Goal: Check status: Check status

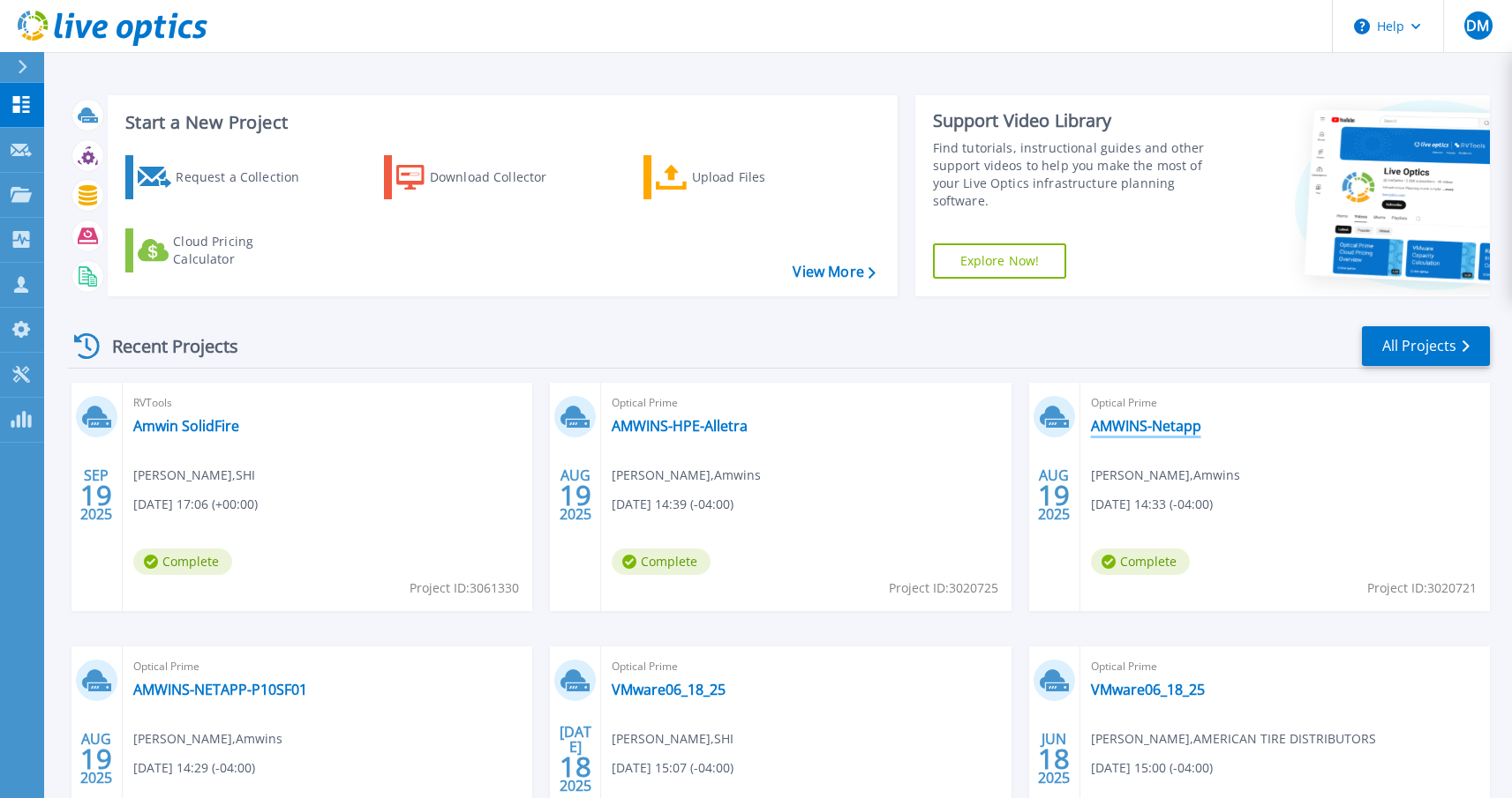
click at [1136, 424] on link "AMWINS-Netapp" at bounding box center [1146, 426] width 110 height 18
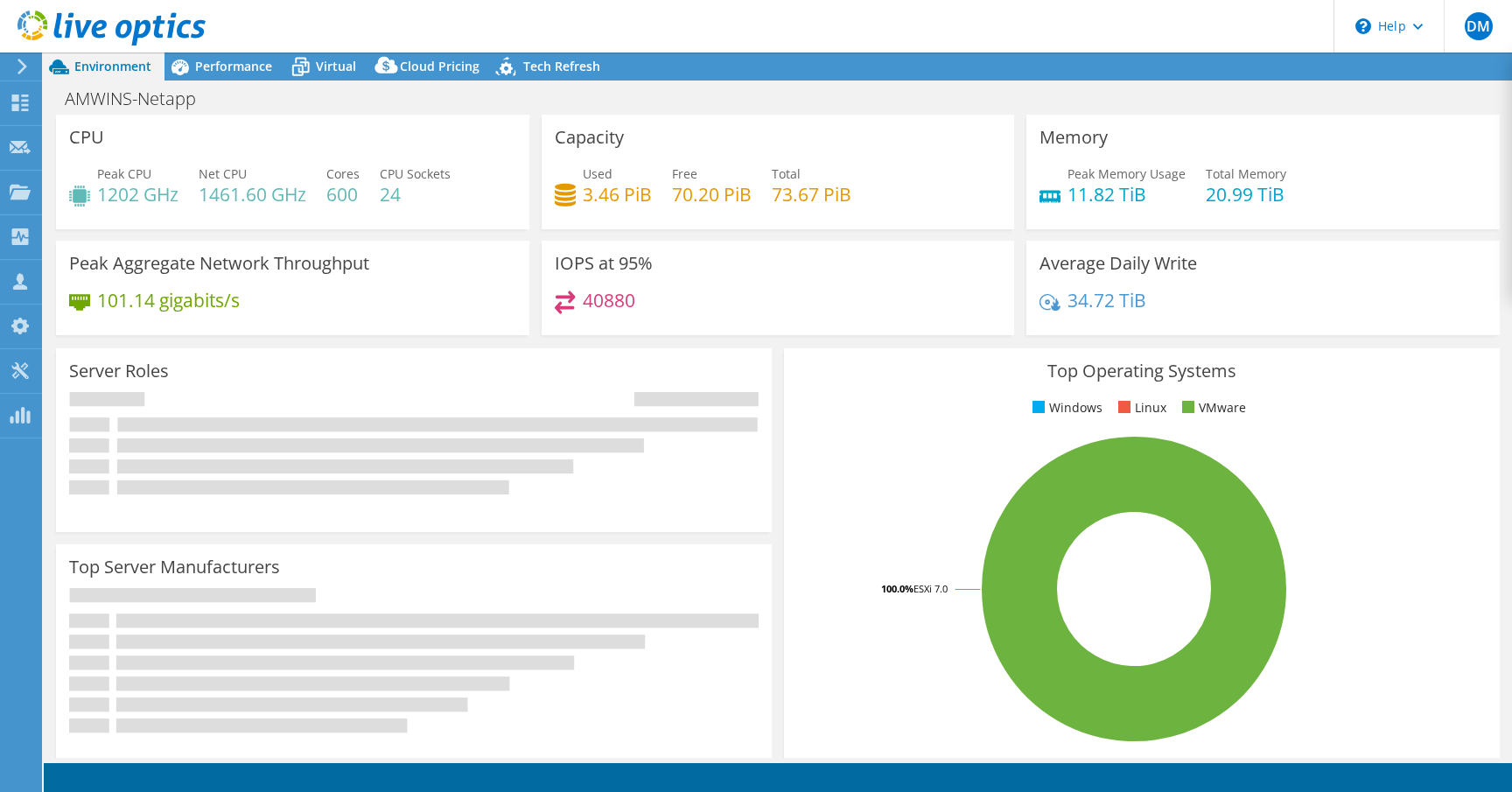
select select "USD"
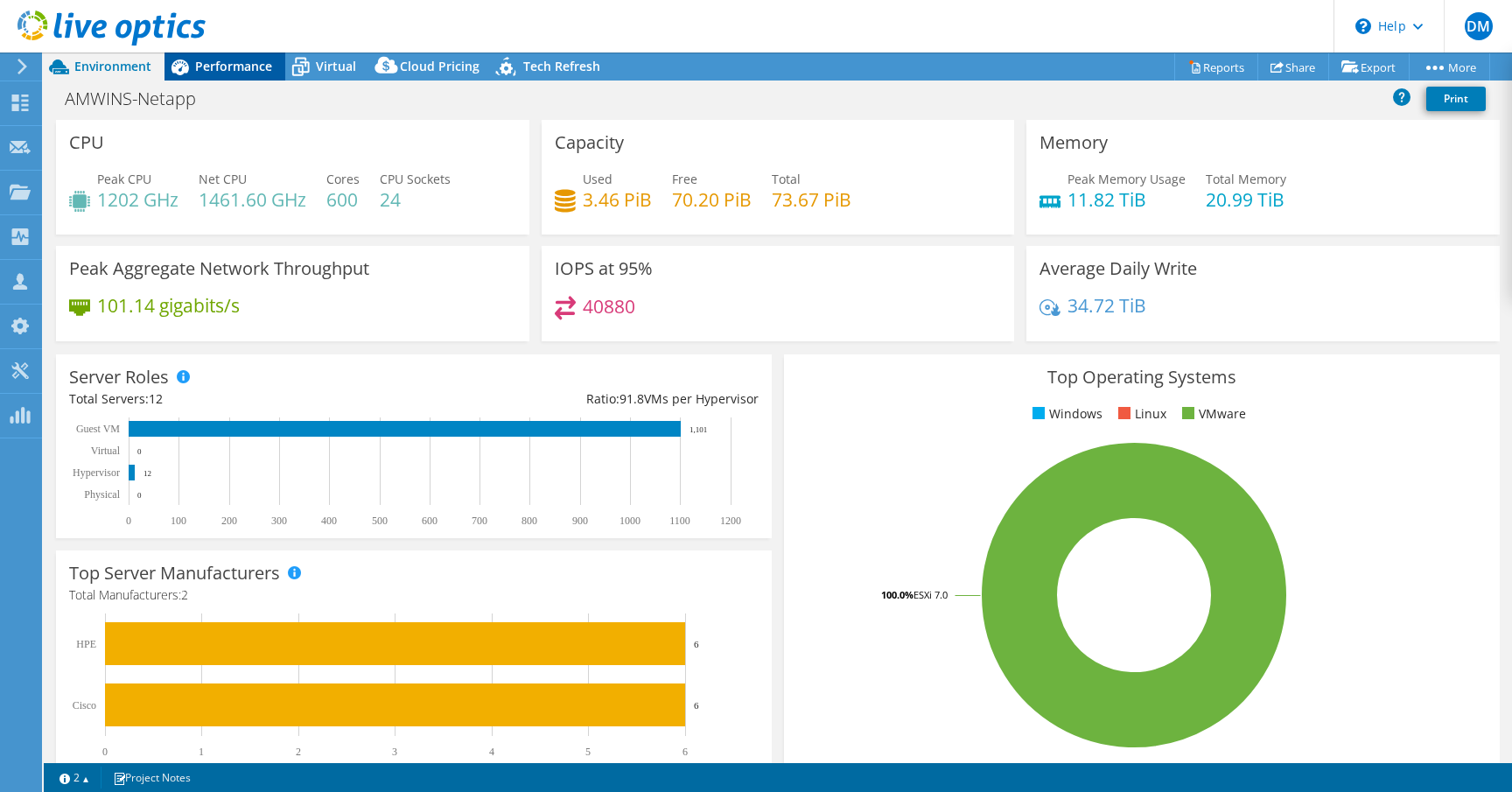
click at [224, 63] on span "Performance" at bounding box center [234, 66] width 77 height 17
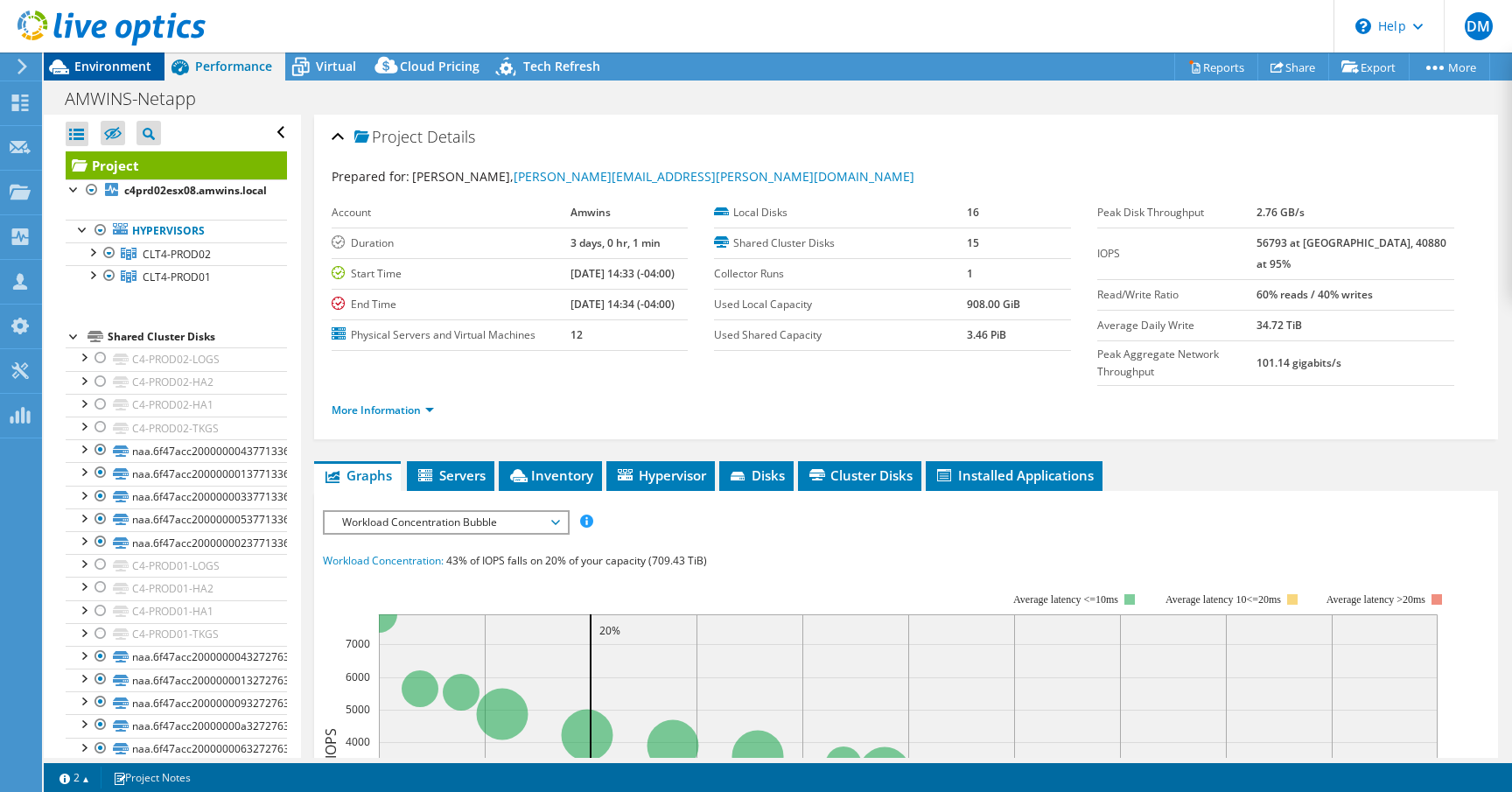
click at [119, 73] on span "Environment" at bounding box center [113, 66] width 77 height 17
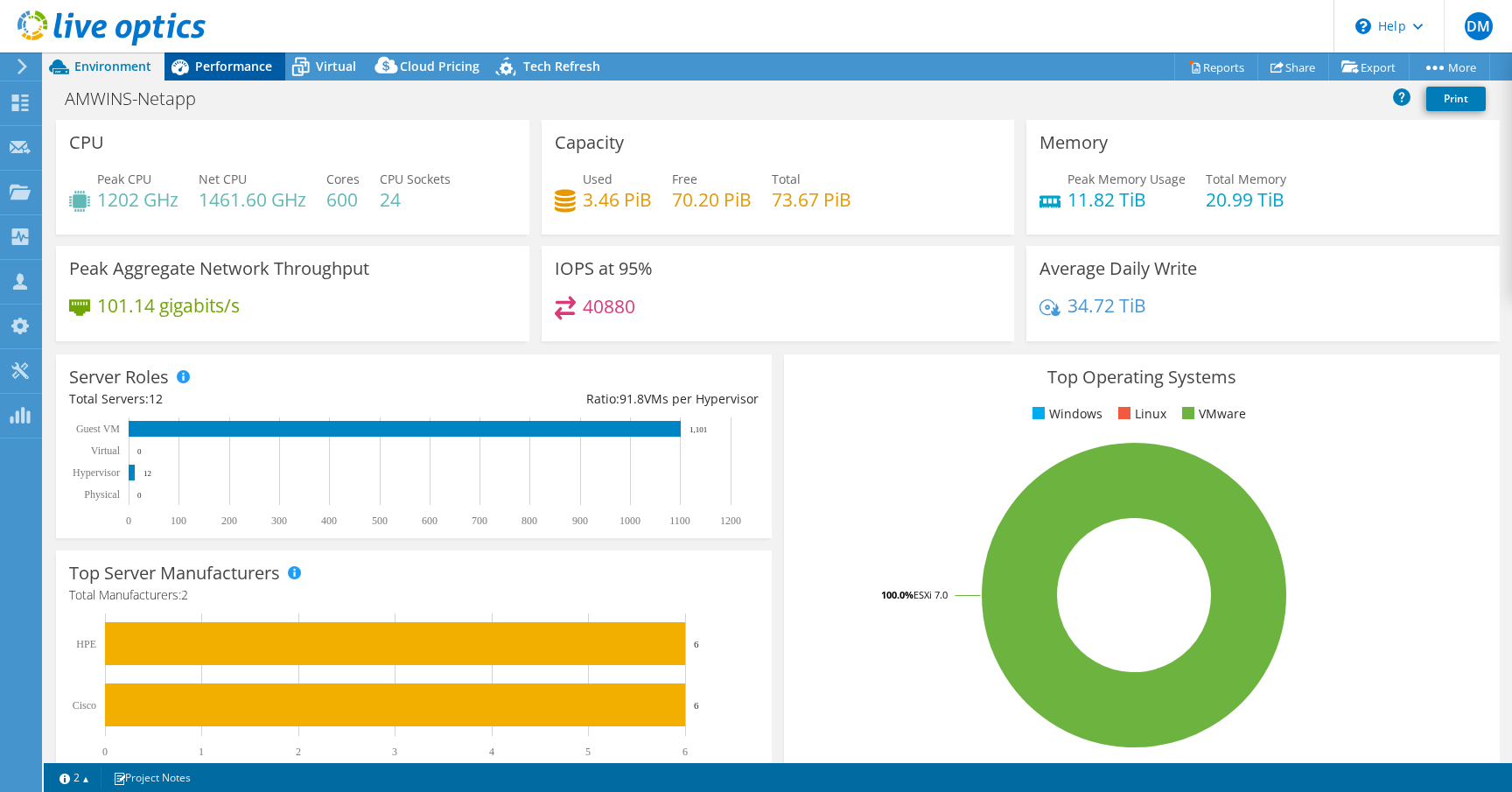
click at [220, 64] on span "Performance" at bounding box center [234, 66] width 77 height 17
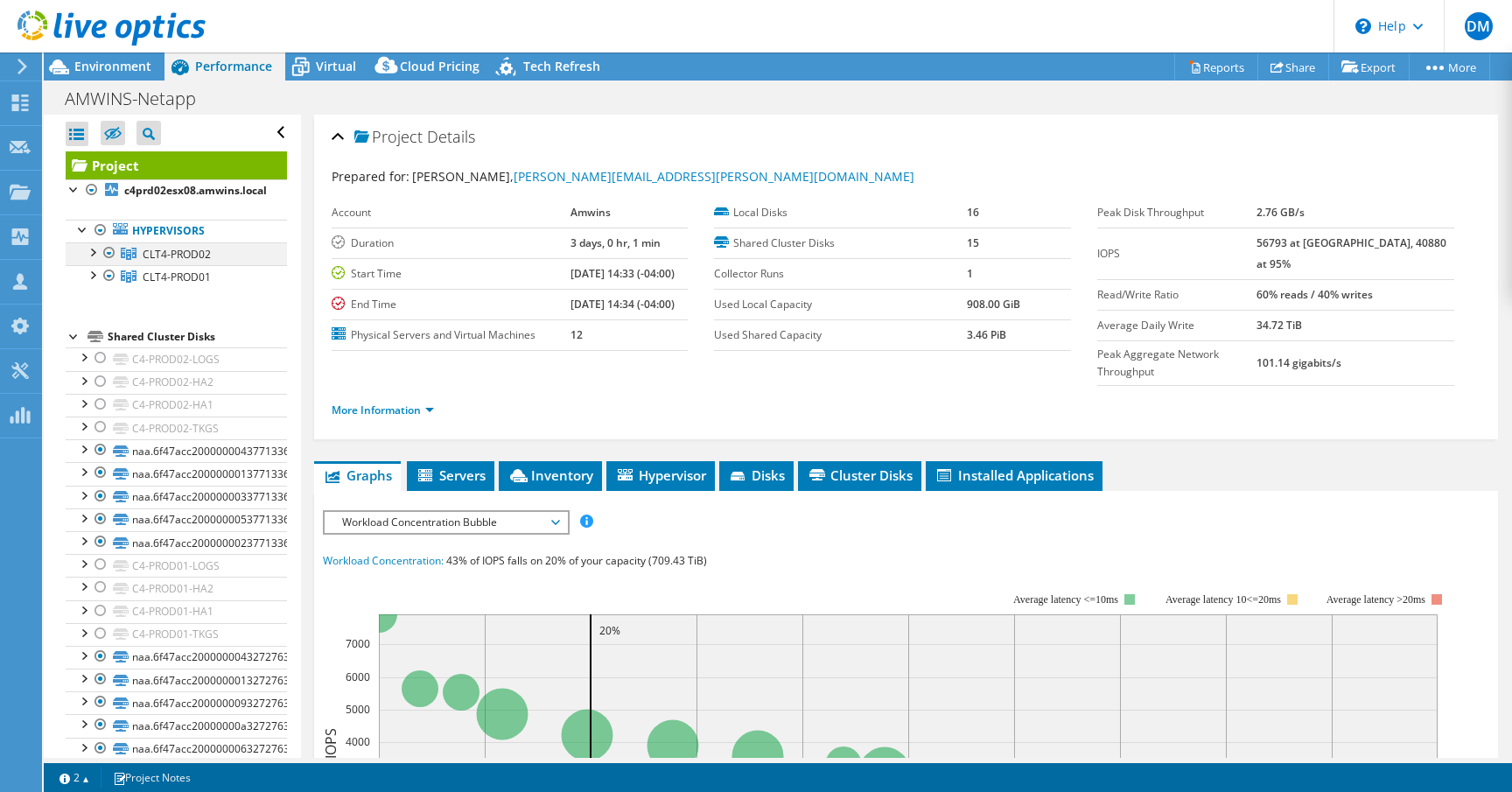
click at [96, 253] on div at bounding box center [92, 252] width 18 height 18
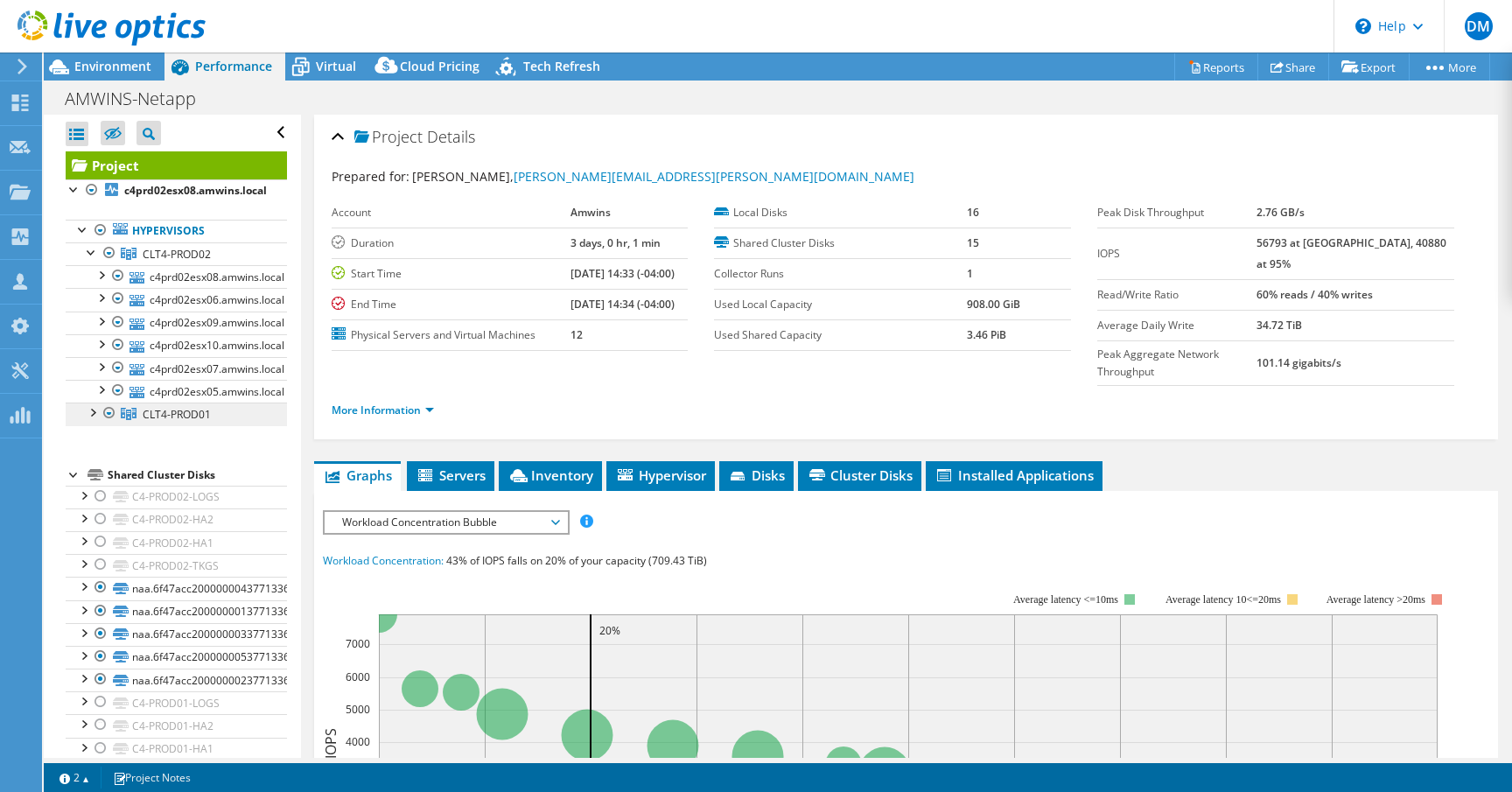
click at [158, 413] on span "CLT4-PROD01" at bounding box center [177, 414] width 68 height 15
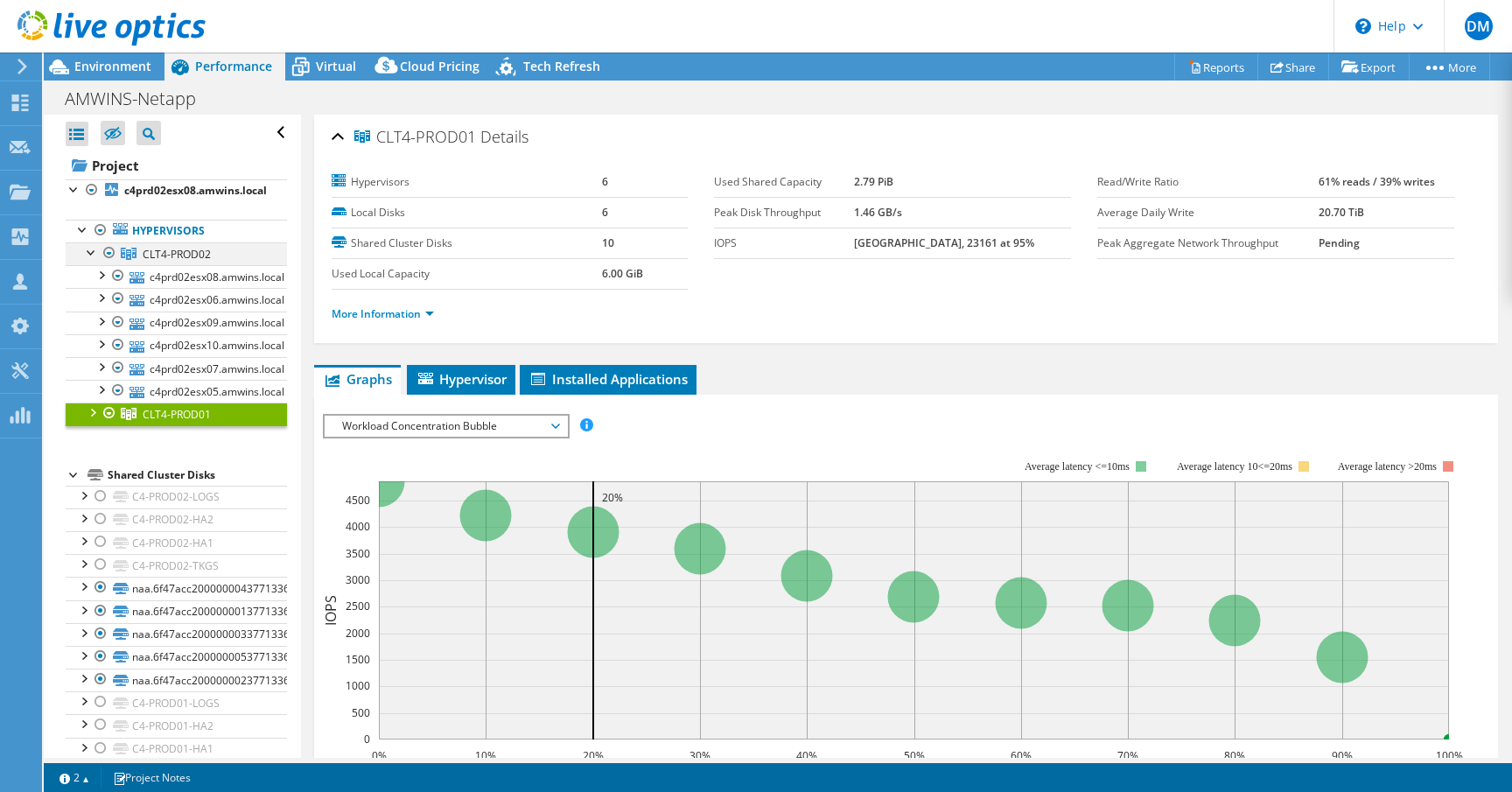
click at [90, 252] on div at bounding box center [92, 252] width 18 height 18
